Goal: Information Seeking & Learning: Learn about a topic

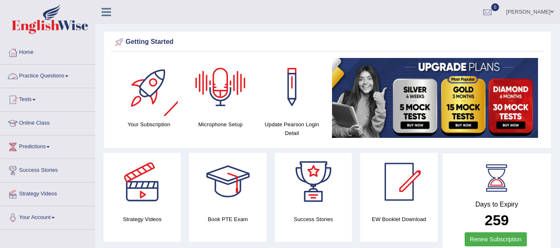
drag, startPoint x: 54, startPoint y: 73, endPoint x: 54, endPoint y: 77, distance: 4.6
click at [54, 74] on link "Practice Questions" at bounding box center [47, 75] width 95 height 21
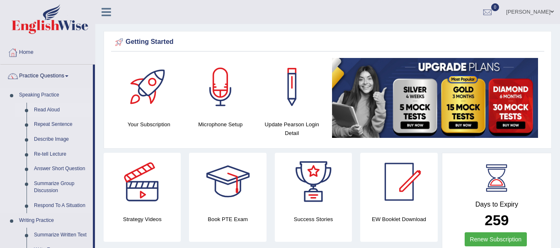
click at [57, 111] on link "Read Aloud" at bounding box center [61, 110] width 63 height 15
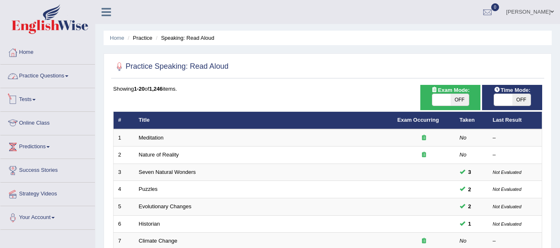
click at [61, 76] on link "Practice Questions" at bounding box center [47, 75] width 95 height 21
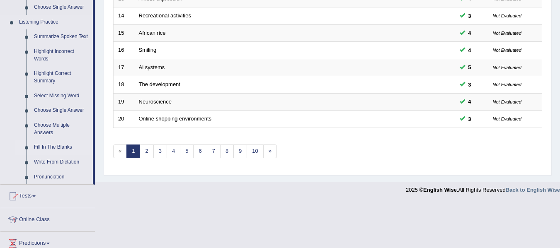
scroll to position [373, 0]
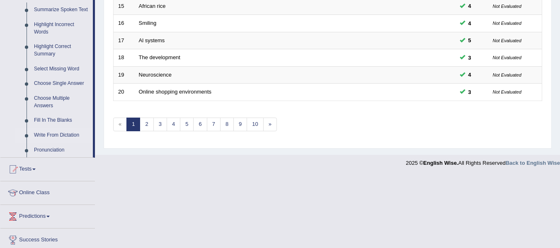
click at [55, 133] on link "Write From Dictation" at bounding box center [61, 135] width 63 height 15
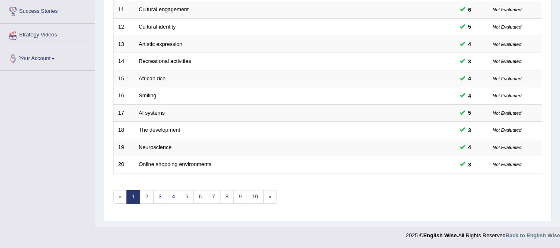
scroll to position [121, 0]
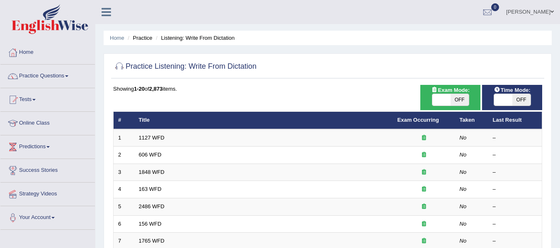
click at [49, 80] on link "Practice Questions" at bounding box center [47, 75] width 95 height 21
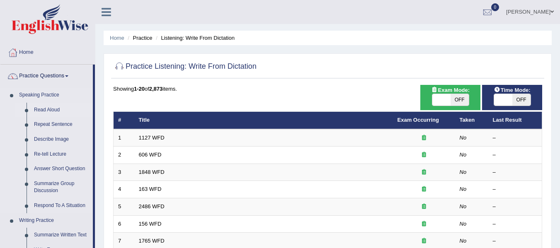
click at [54, 112] on link "Read Aloud" at bounding box center [61, 110] width 63 height 15
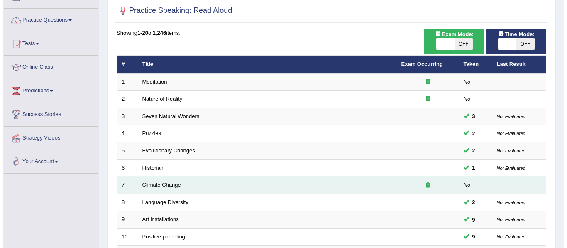
scroll to position [41, 0]
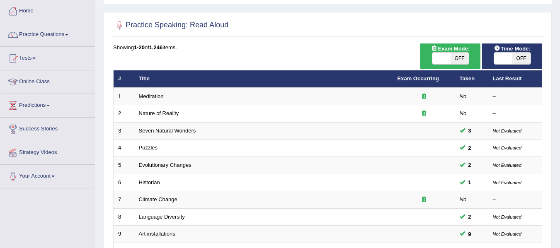
click at [516, 62] on span "OFF" at bounding box center [522, 59] width 18 height 12
checkbox input "true"
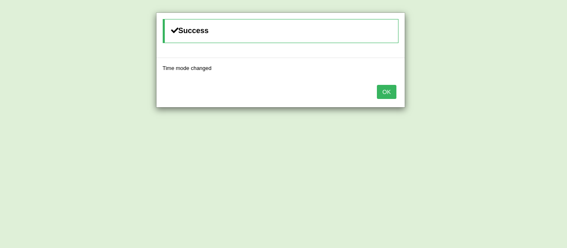
click at [394, 93] on button "OK" at bounding box center [386, 92] width 19 height 14
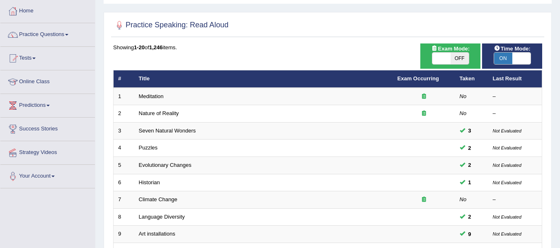
click at [458, 58] on span "OFF" at bounding box center [460, 59] width 18 height 12
checkbox input "true"
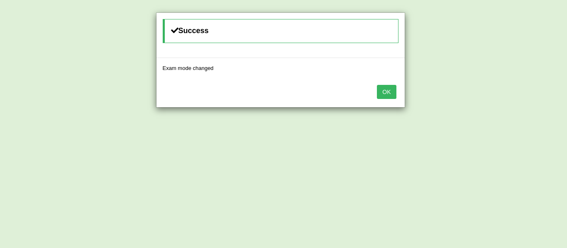
click at [390, 90] on button "OK" at bounding box center [386, 92] width 19 height 14
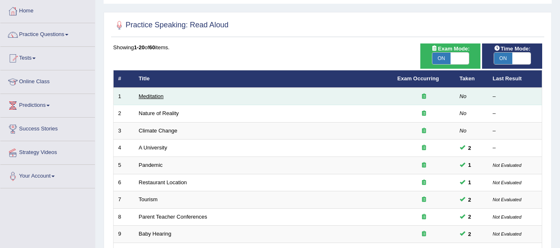
click at [159, 97] on link "Meditation" at bounding box center [151, 96] width 25 height 6
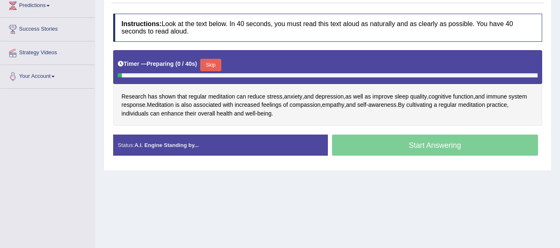
scroll to position [166, 0]
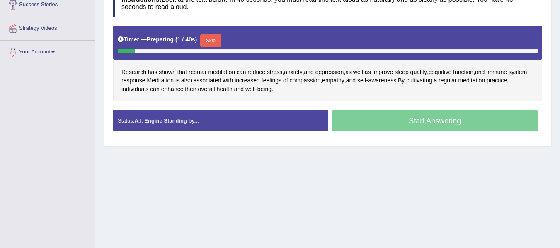
click at [216, 41] on button "Skip" at bounding box center [210, 40] width 21 height 12
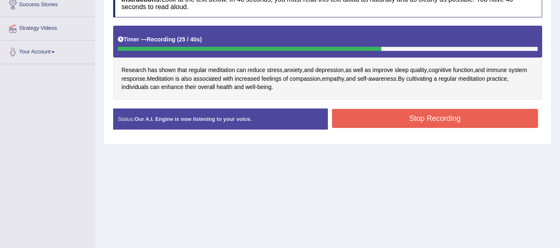
click at [354, 117] on button "Stop Recording" at bounding box center [435, 118] width 207 height 19
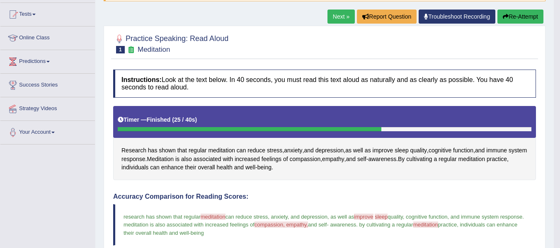
scroll to position [0, 0]
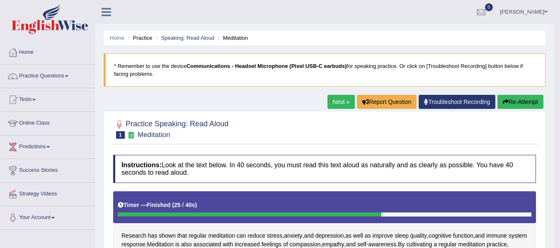
click at [345, 101] on link "Next »" at bounding box center [341, 102] width 27 height 14
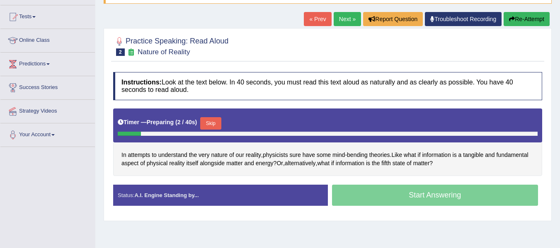
click at [216, 125] on button "Skip" at bounding box center [210, 123] width 21 height 12
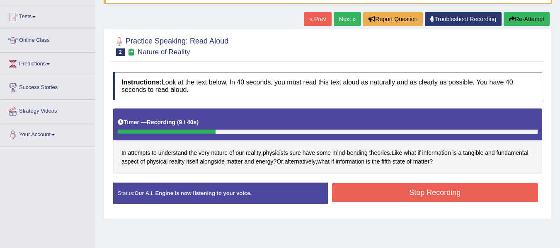
click at [514, 21] on button "Re-Attempt" at bounding box center [527, 19] width 46 height 14
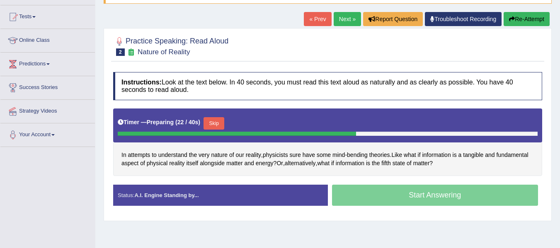
click at [213, 121] on button "Skip" at bounding box center [214, 123] width 21 height 12
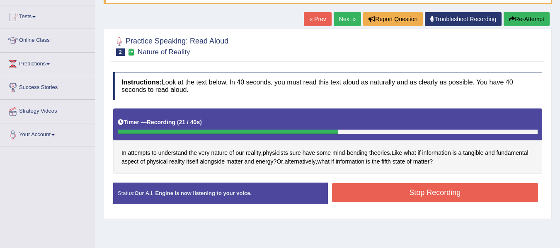
click at [402, 191] on button "Stop Recording" at bounding box center [435, 192] width 207 height 19
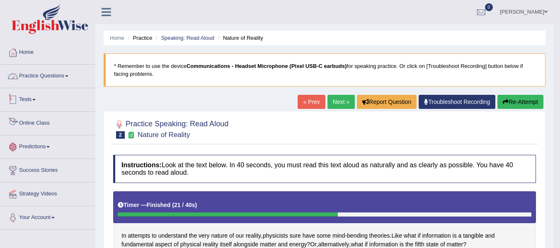
click at [36, 72] on link "Practice Questions" at bounding box center [47, 75] width 95 height 21
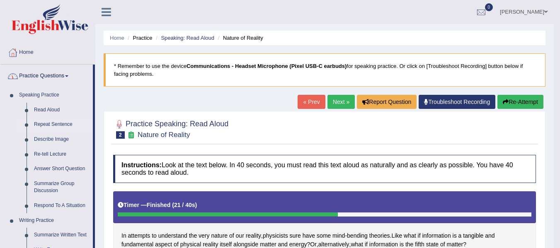
click at [44, 119] on link "Repeat Sentence" at bounding box center [61, 124] width 63 height 15
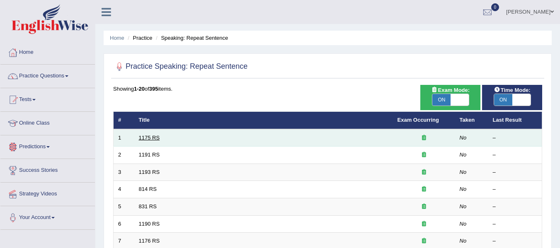
click at [153, 136] on link "1175 RS" at bounding box center [149, 138] width 21 height 6
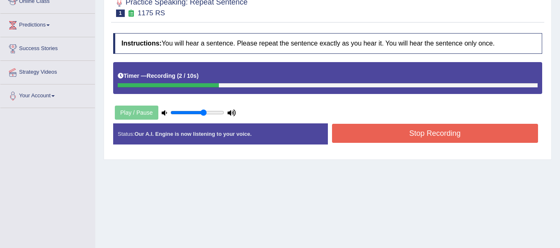
scroll to position [124, 0]
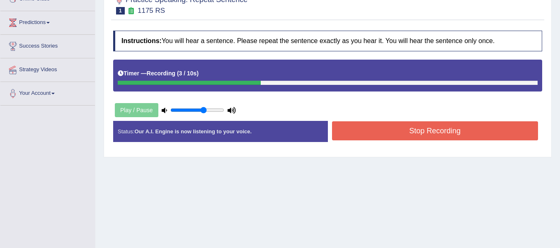
click at [394, 139] on button "Stop Recording" at bounding box center [435, 131] width 207 height 19
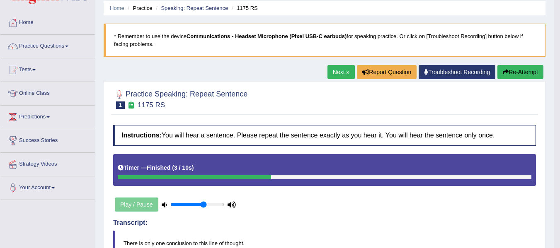
scroll to position [23, 0]
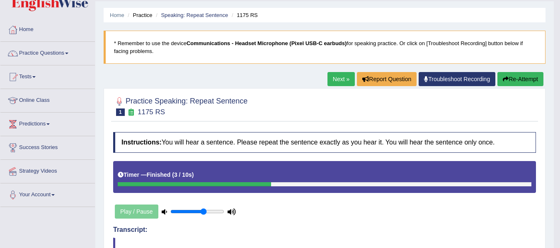
click at [336, 84] on link "Next »" at bounding box center [341, 79] width 27 height 14
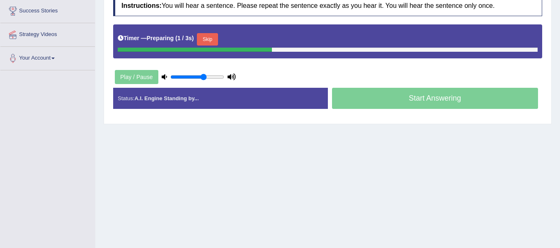
scroll to position [166, 0]
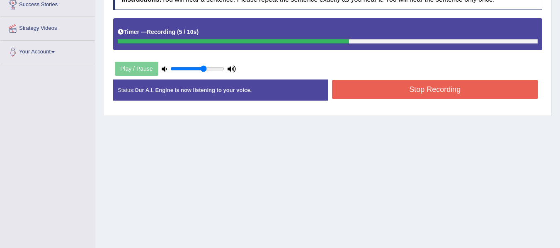
click at [530, 94] on button "Stop Recording" at bounding box center [435, 89] width 207 height 19
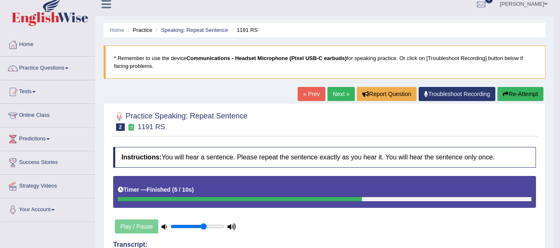
scroll to position [0, 0]
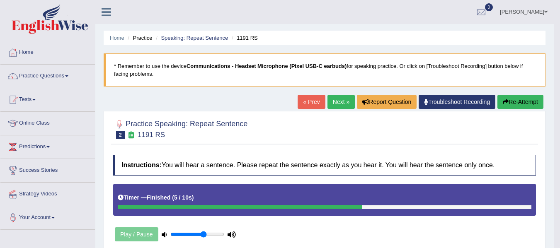
click at [337, 104] on link "Next »" at bounding box center [341, 102] width 27 height 14
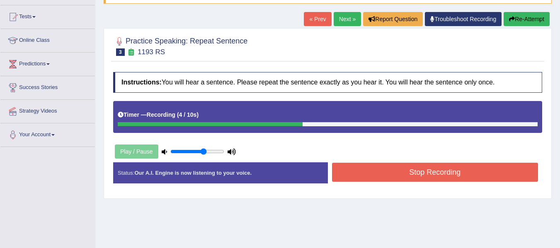
click at [361, 179] on button "Stop Recording" at bounding box center [435, 172] width 207 height 19
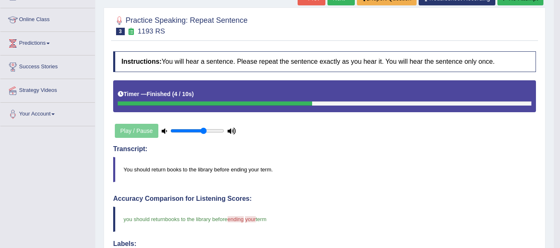
scroll to position [83, 0]
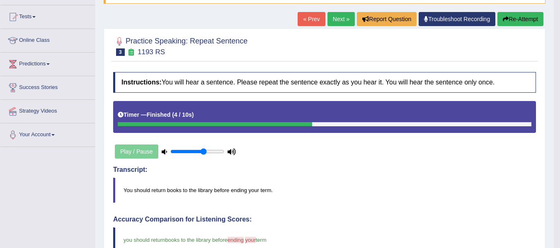
click at [337, 15] on link "Next »" at bounding box center [341, 19] width 27 height 14
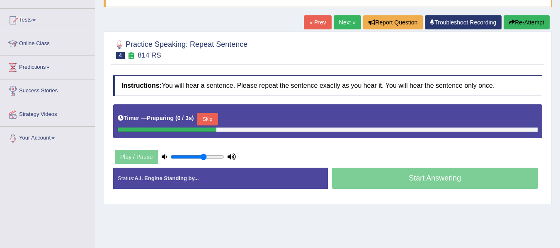
scroll to position [83, 0]
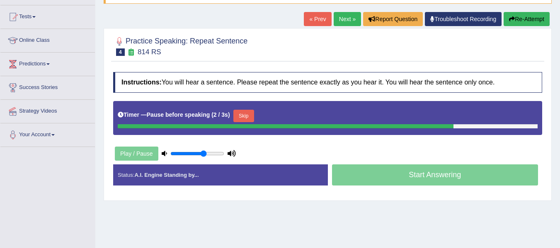
click at [516, 21] on button "Re-Attempt" at bounding box center [527, 19] width 46 height 14
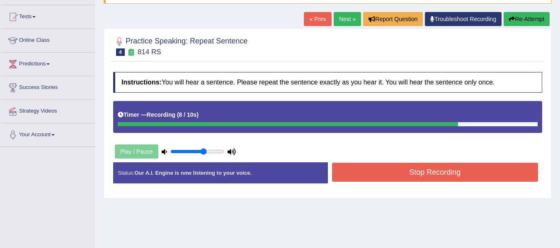
click at [498, 179] on button "Stop Recording" at bounding box center [435, 172] width 207 height 19
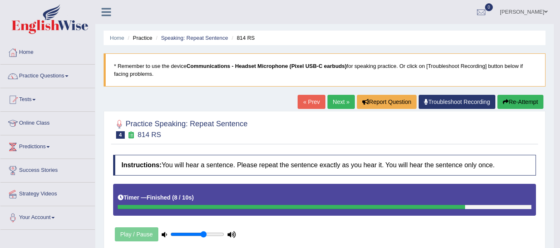
click at [340, 108] on link "Next »" at bounding box center [341, 102] width 27 height 14
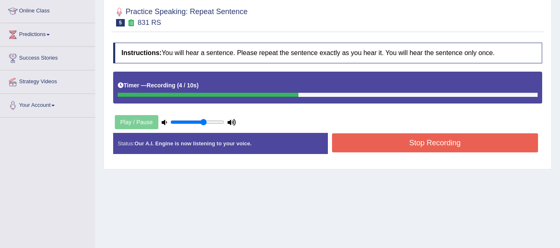
scroll to position [124, 0]
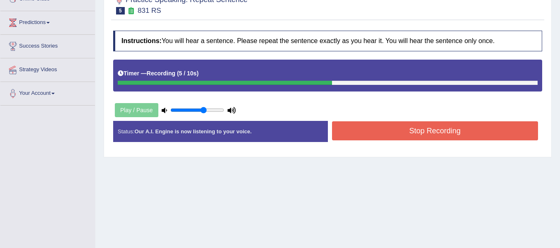
click at [367, 125] on button "Stop Recording" at bounding box center [435, 131] width 207 height 19
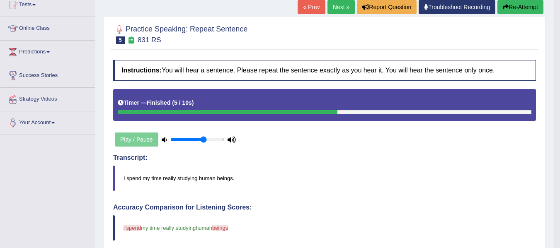
scroll to position [41, 0]
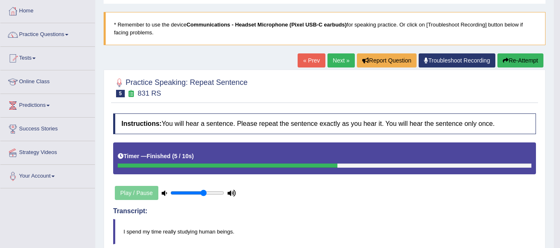
click at [522, 60] on button "Re-Attempt" at bounding box center [521, 60] width 46 height 14
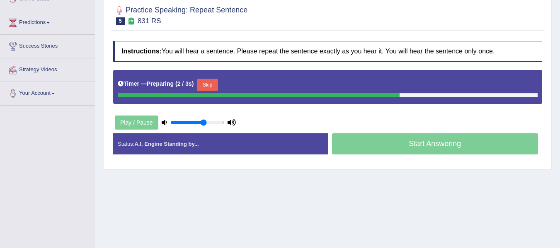
scroll to position [83, 0]
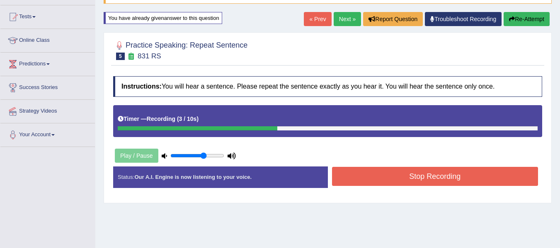
click at [502, 172] on button "Stop Recording" at bounding box center [435, 176] width 207 height 19
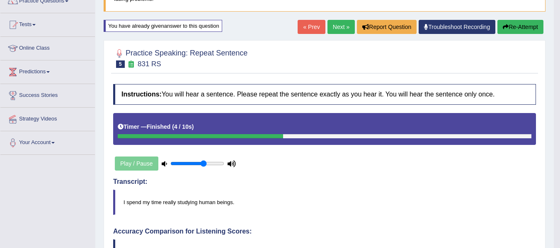
scroll to position [27, 0]
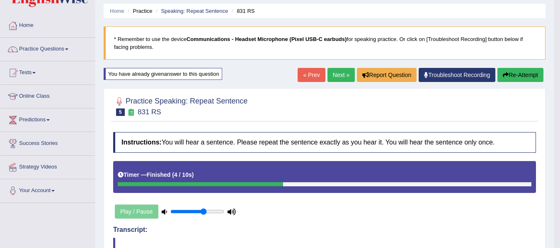
click at [336, 73] on link "Next »" at bounding box center [341, 75] width 27 height 14
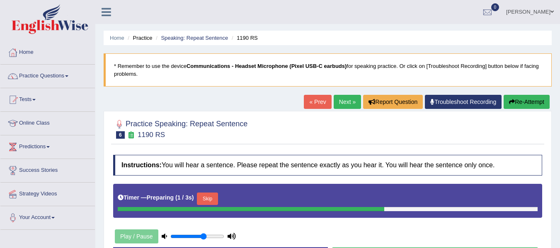
click at [212, 199] on button "Skip" at bounding box center [207, 199] width 21 height 12
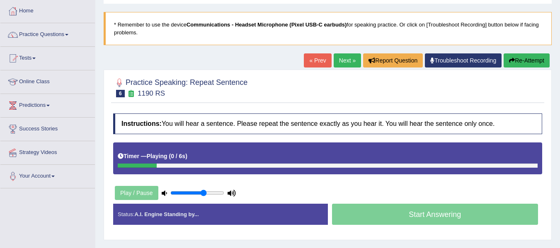
scroll to position [83, 0]
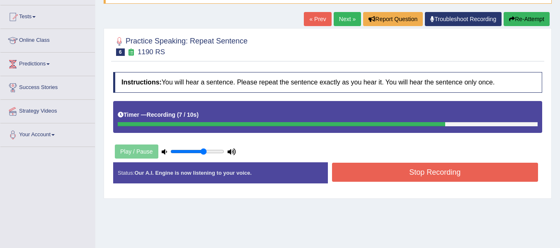
click at [345, 169] on button "Stop Recording" at bounding box center [435, 172] width 207 height 19
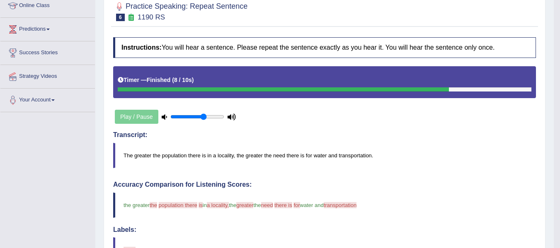
scroll to position [0, 0]
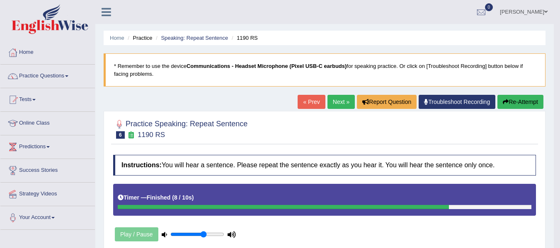
click at [329, 106] on link "Next »" at bounding box center [341, 102] width 27 height 14
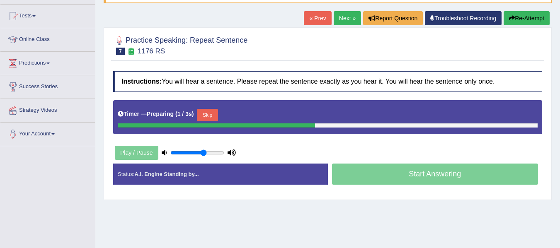
scroll to position [83, 0]
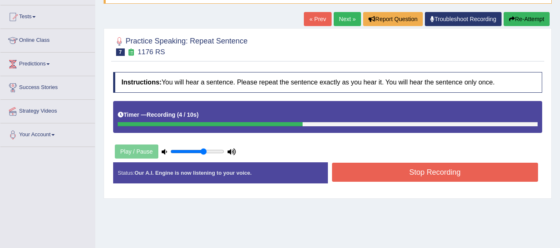
click at [360, 170] on button "Stop Recording" at bounding box center [435, 172] width 207 height 19
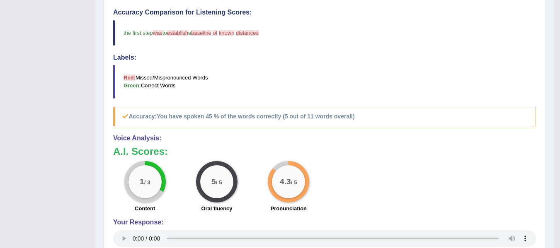
scroll to position [0, 0]
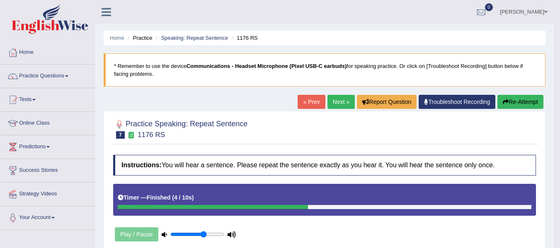
click at [340, 100] on link "Next »" at bounding box center [341, 102] width 27 height 14
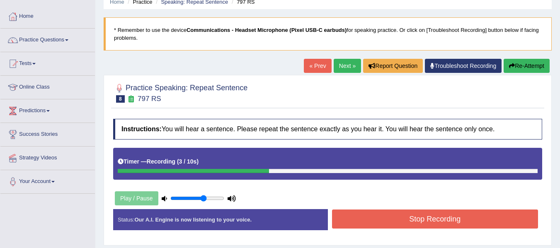
scroll to position [83, 0]
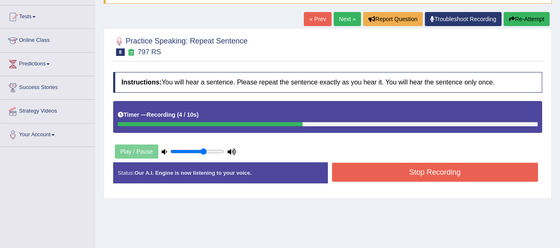
click at [387, 164] on button "Stop Recording" at bounding box center [435, 172] width 207 height 19
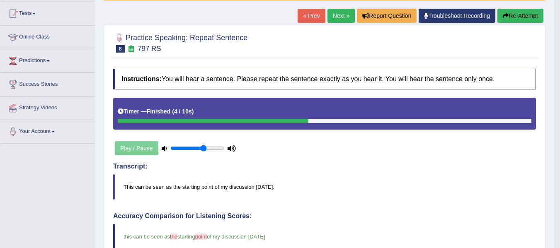
scroll to position [0, 0]
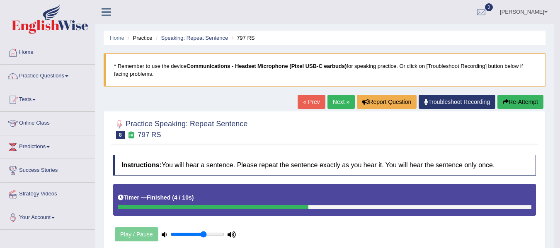
click at [330, 101] on link "Next »" at bounding box center [341, 102] width 27 height 14
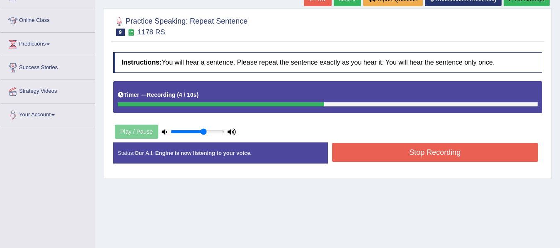
scroll to position [124, 0]
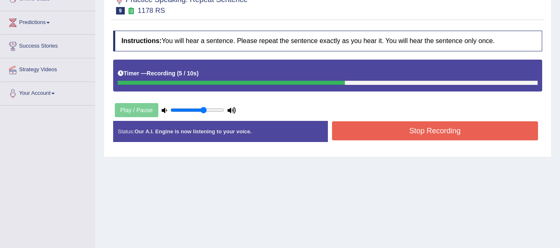
click at [367, 126] on button "Stop Recording" at bounding box center [435, 131] width 207 height 19
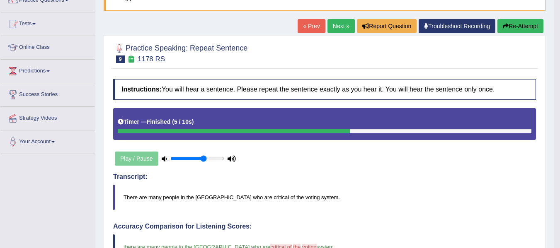
scroll to position [41, 0]
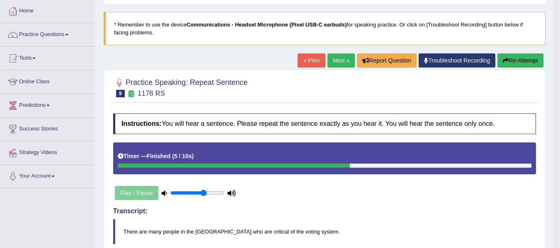
click at [352, 62] on div "« Prev Next » Report Question Troubleshoot Recording Re-Attempt" at bounding box center [422, 61] width 248 height 16
click at [350, 63] on div "« Prev Next » Report Question Troubleshoot Recording Re-Attempt" at bounding box center [422, 61] width 248 height 16
click at [350, 63] on link "Next »" at bounding box center [341, 60] width 27 height 14
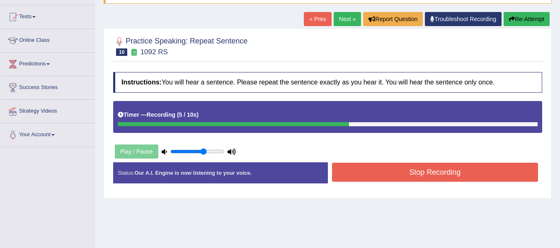
click at [395, 174] on button "Stop Recording" at bounding box center [435, 172] width 207 height 19
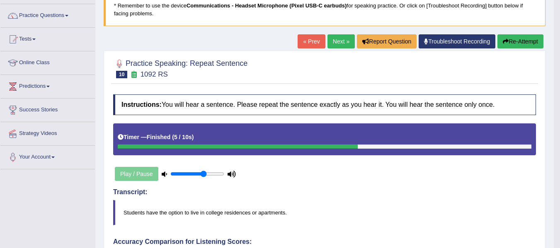
scroll to position [41, 0]
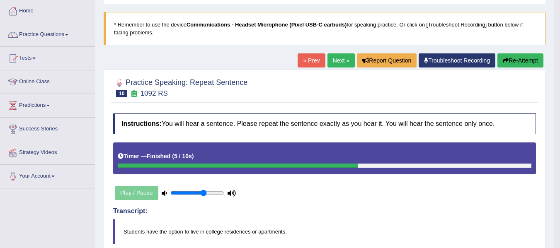
click at [339, 59] on link "Next »" at bounding box center [341, 60] width 27 height 14
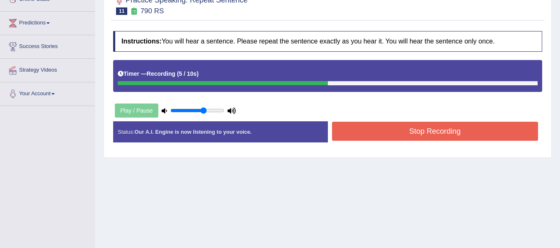
scroll to position [124, 0]
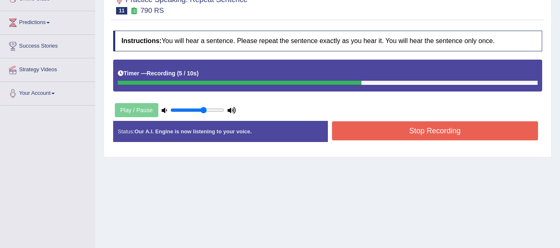
click at [423, 131] on button "Stop Recording" at bounding box center [435, 131] width 207 height 19
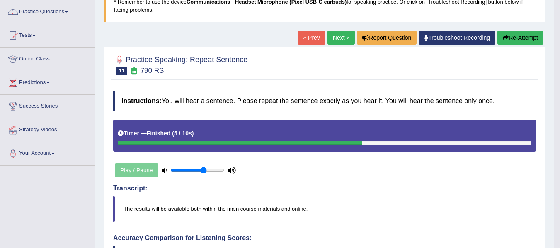
scroll to position [0, 0]
